Goal: Answer question/provide support: Answer question/provide support

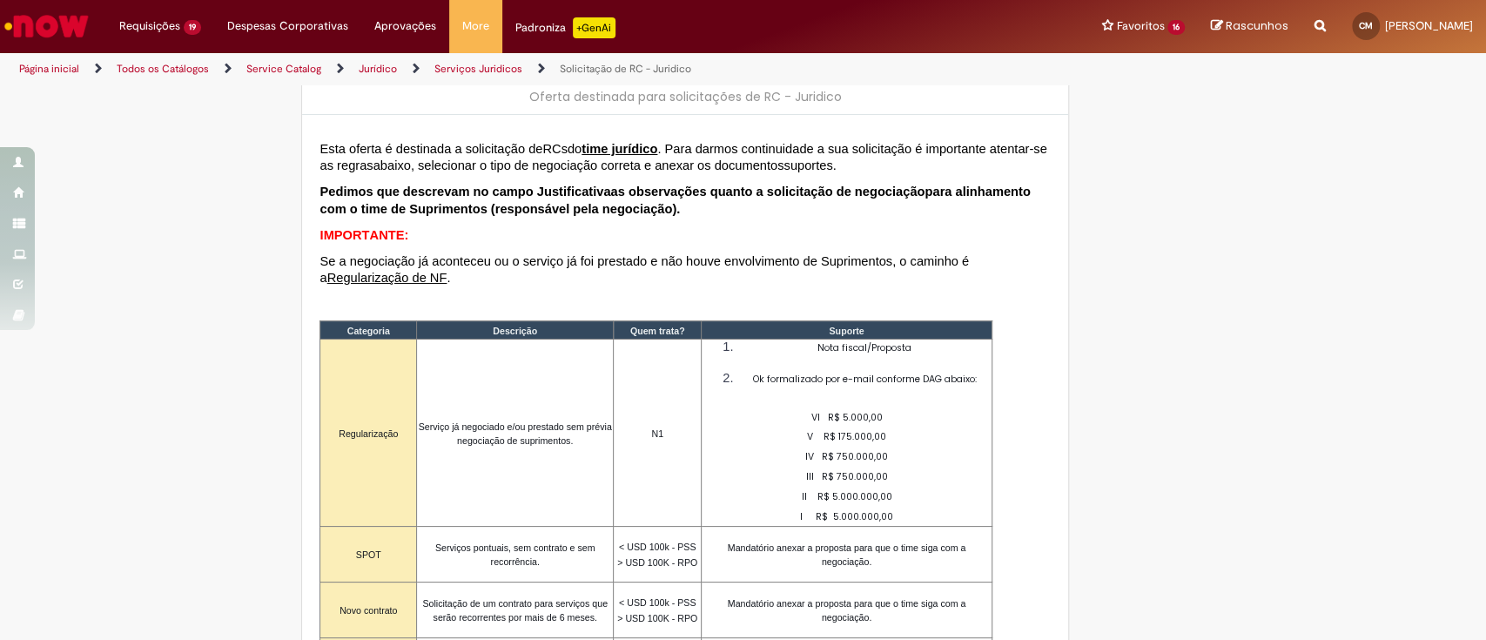
scroll to position [232, 0]
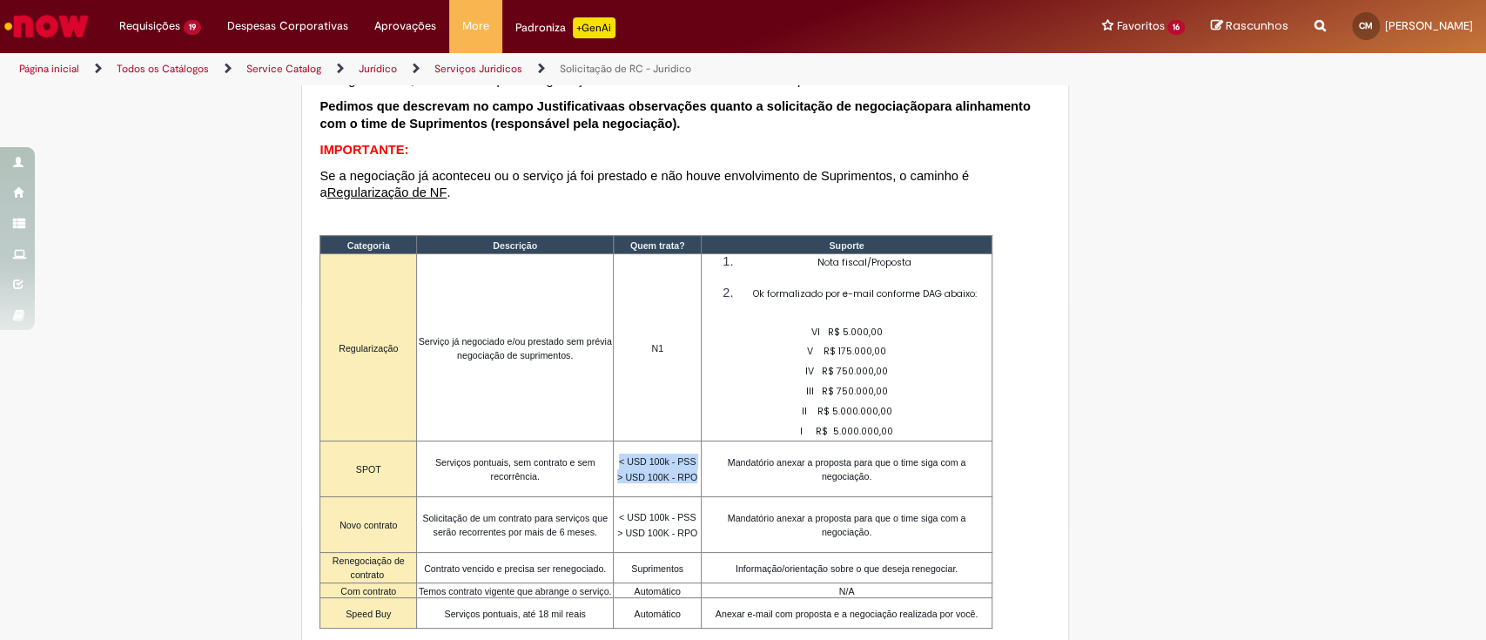
drag, startPoint x: 606, startPoint y: 439, endPoint x: 662, endPoint y: 465, distance: 61.5
click at [662, 465] on p "< USD 100k - PSS > USD 100K - RPO" at bounding box center [657, 468] width 87 height 30
copy p "< USD 100k - PSS > USD 100K - RPO"
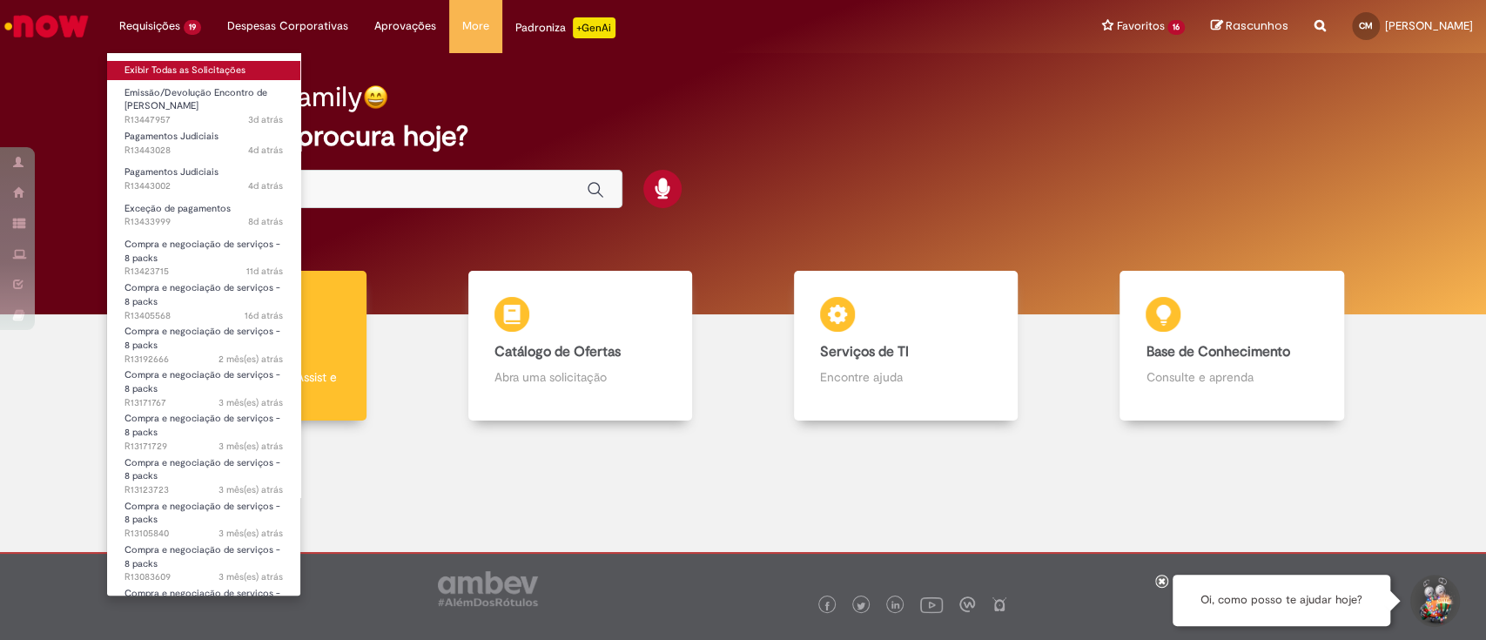
click at [148, 72] on link "Exibir Todas as Solicitações" at bounding box center [203, 70] width 193 height 19
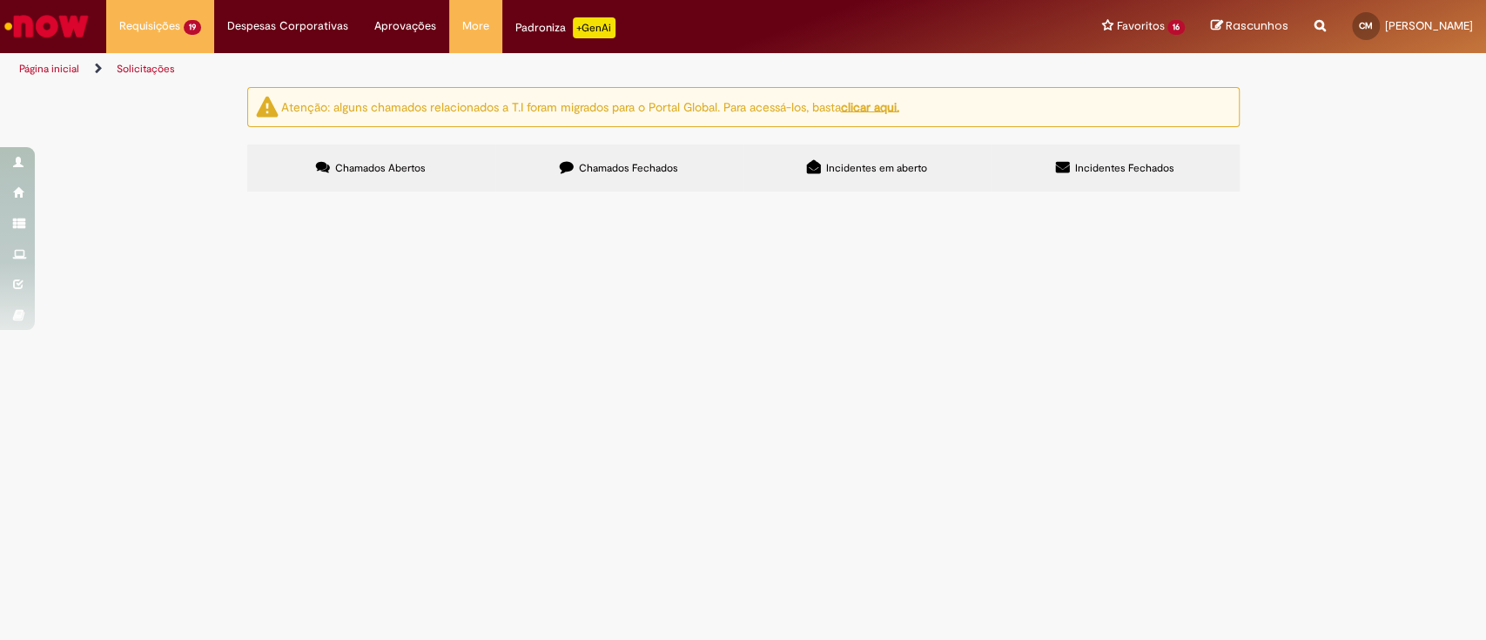
click at [0, 0] on span "Exceção de pagamentos" at bounding box center [0, 0] width 0 height 0
click at [0, 0] on span "R13433999" at bounding box center [0, 0] width 0 height 0
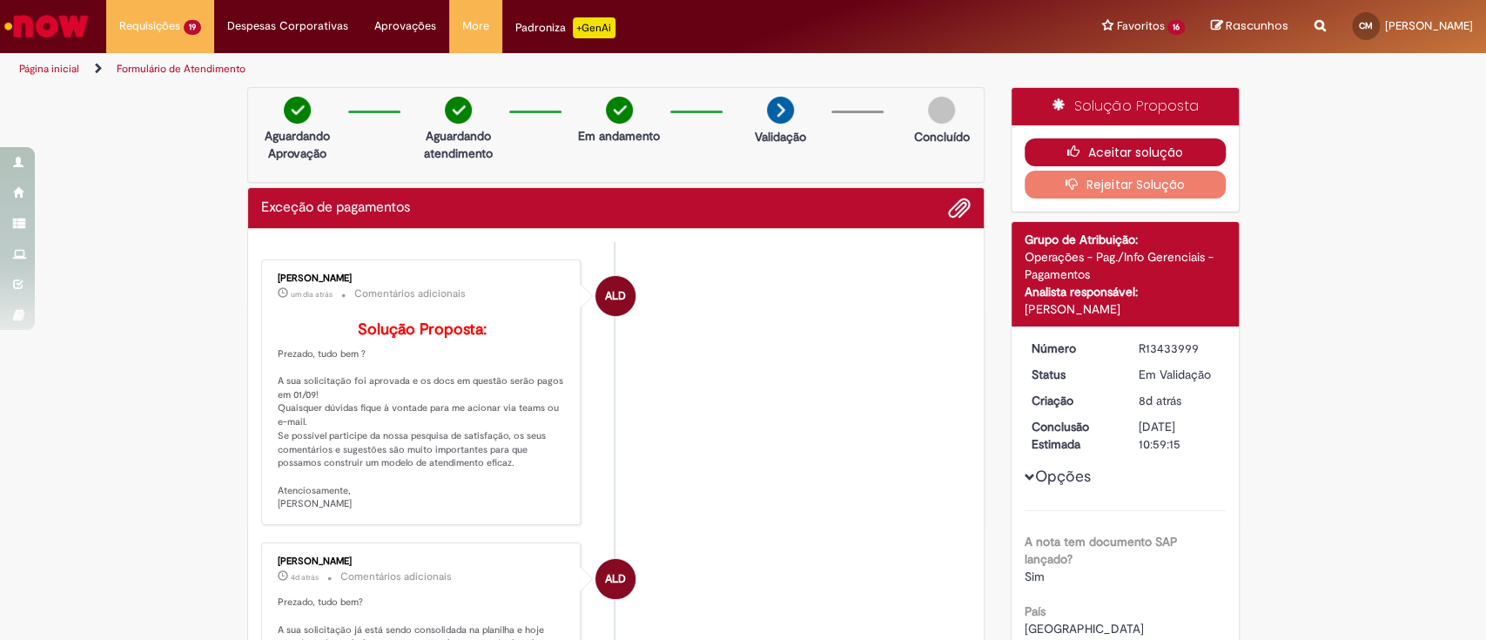
click at [1114, 156] on button "Aceitar solução" at bounding box center [1124, 152] width 201 height 28
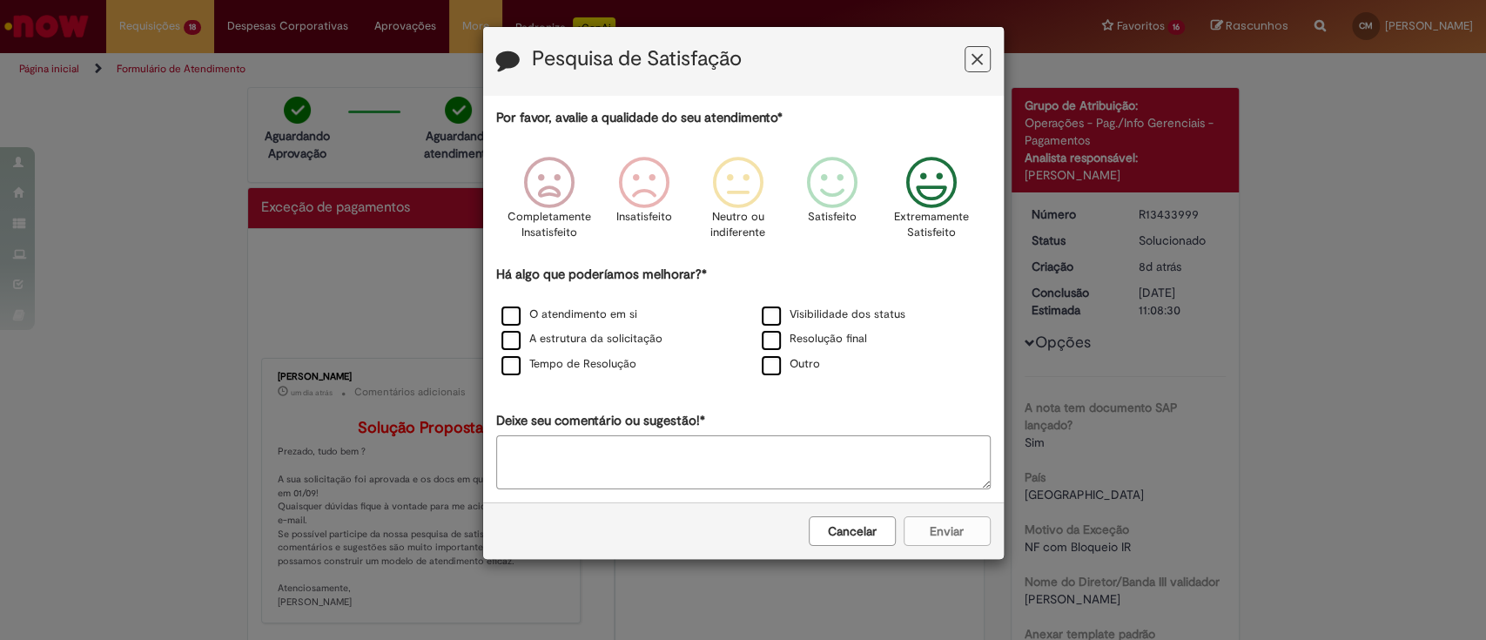
click at [944, 195] on icon "Feedback" at bounding box center [930, 183] width 65 height 52
click at [608, 326] on div "O atendimento em si" at bounding box center [613, 316] width 257 height 22
click at [562, 305] on div "O atendimento em si" at bounding box center [613, 316] width 257 height 22
drag, startPoint x: 557, startPoint y: 310, endPoint x: 552, endPoint y: 320, distance: 11.7
click at [557, 311] on label "O atendimento em si" at bounding box center [569, 314] width 136 height 17
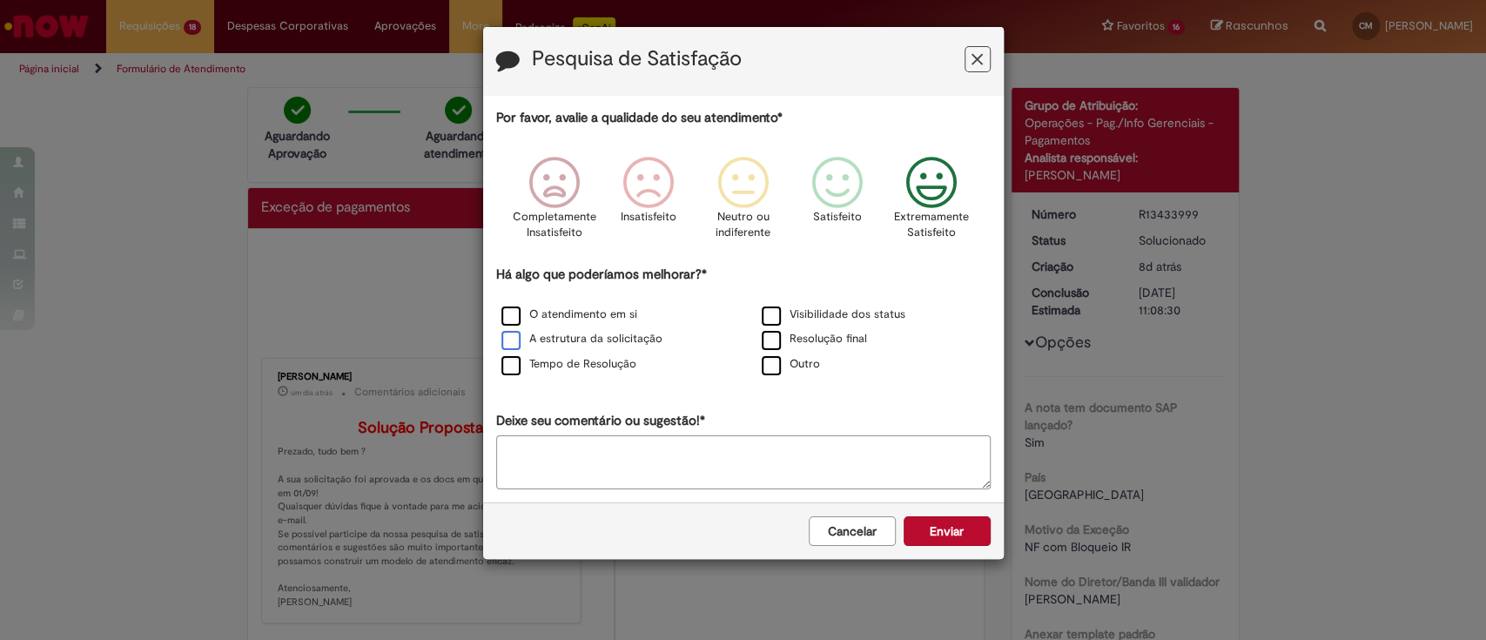
drag, startPoint x: 553, startPoint y: 331, endPoint x: 554, endPoint y: 342, distance: 11.4
click at [554, 331] on div "A estrutura da solicitação" at bounding box center [613, 340] width 257 height 22
click at [554, 369] on label "Tempo de Resolução" at bounding box center [568, 364] width 135 height 17
click at [553, 346] on label "A estrutura da solicitação" at bounding box center [581, 339] width 161 height 17
click at [926, 526] on button "Enviar" at bounding box center [946, 531] width 87 height 30
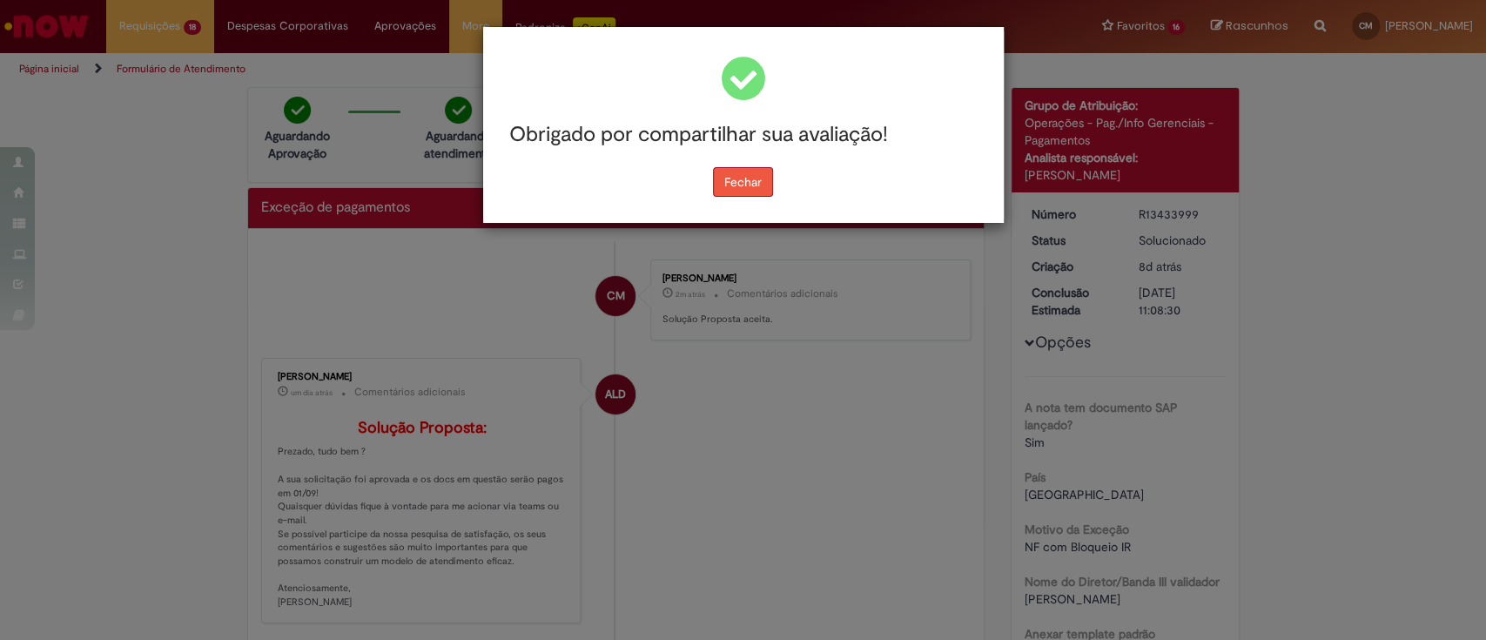
click at [713, 172] on button "Fechar" at bounding box center [743, 182] width 60 height 30
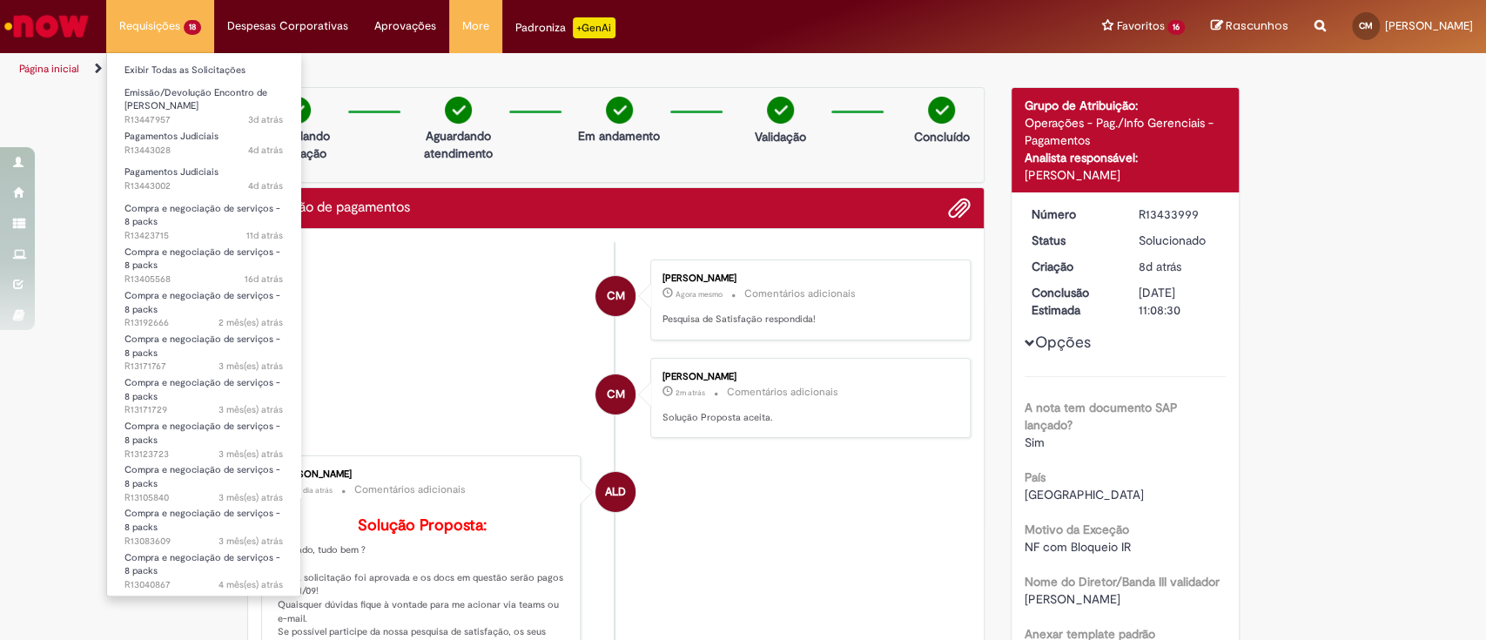
click at [166, 24] on li "Requisições 18 Exibir Todas as Solicitações Emissão/Devolução Encontro de Conta…" at bounding box center [160, 26] width 108 height 52
click at [190, 95] on span "Emissão/Devolução Encontro de [PERSON_NAME]" at bounding box center [195, 99] width 143 height 27
